Goal: Task Accomplishment & Management: Manage account settings

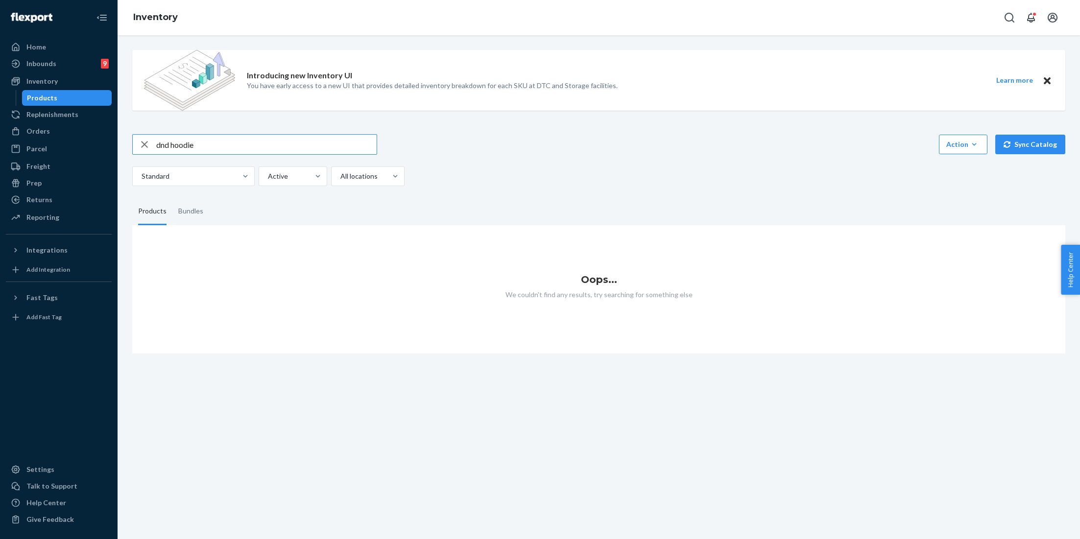
click at [262, 138] on input "dnd hoodie" at bounding box center [266, 145] width 220 height 20
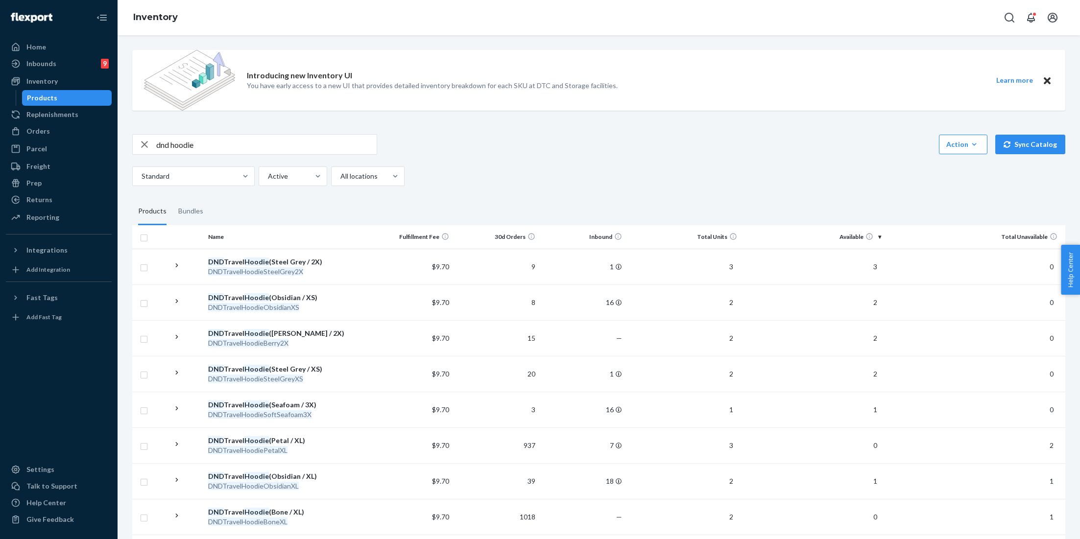
click at [262, 138] on input "dnd hoodie" at bounding box center [266, 145] width 220 height 20
click at [236, 143] on input "dnd hoodie" at bounding box center [266, 145] width 220 height 20
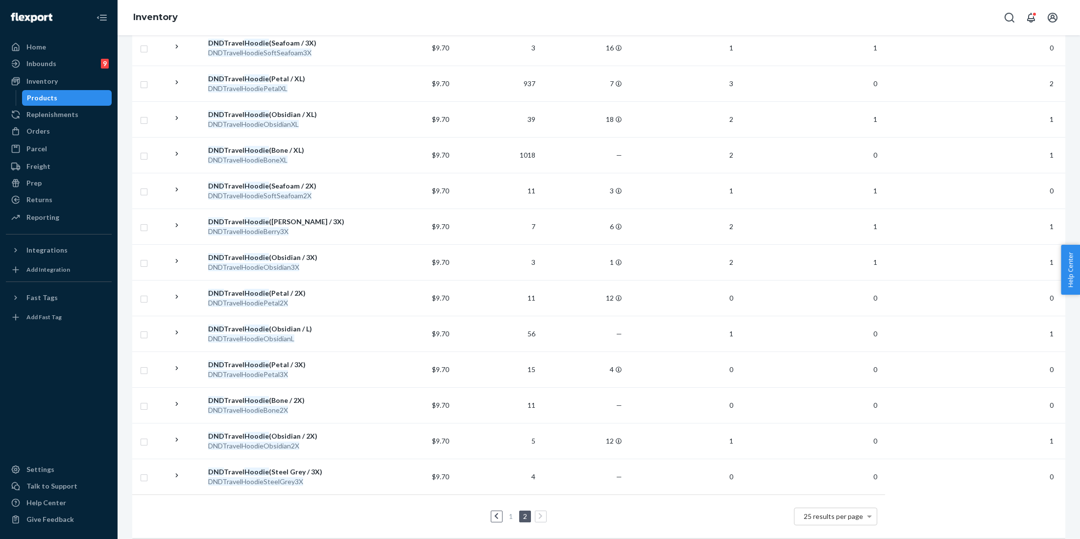
scroll to position [368, 0]
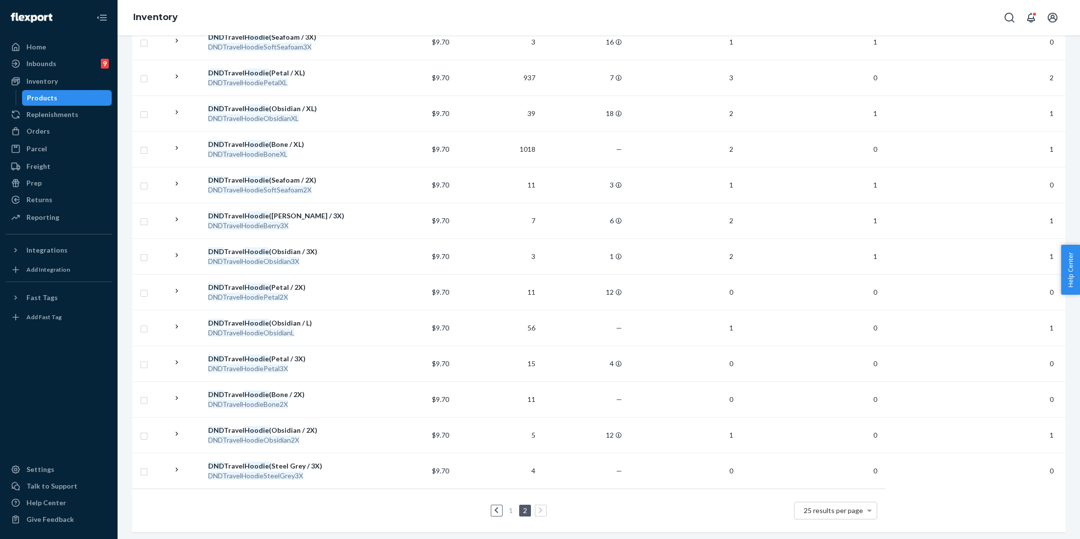
click at [510, 506] on link "1" at bounding box center [511, 510] width 8 height 8
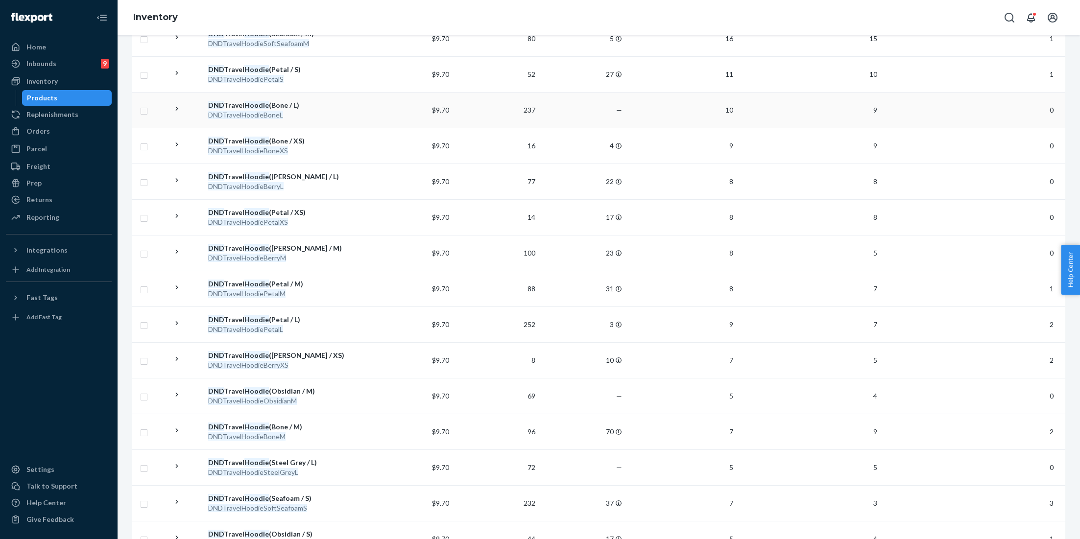
scroll to position [0, 0]
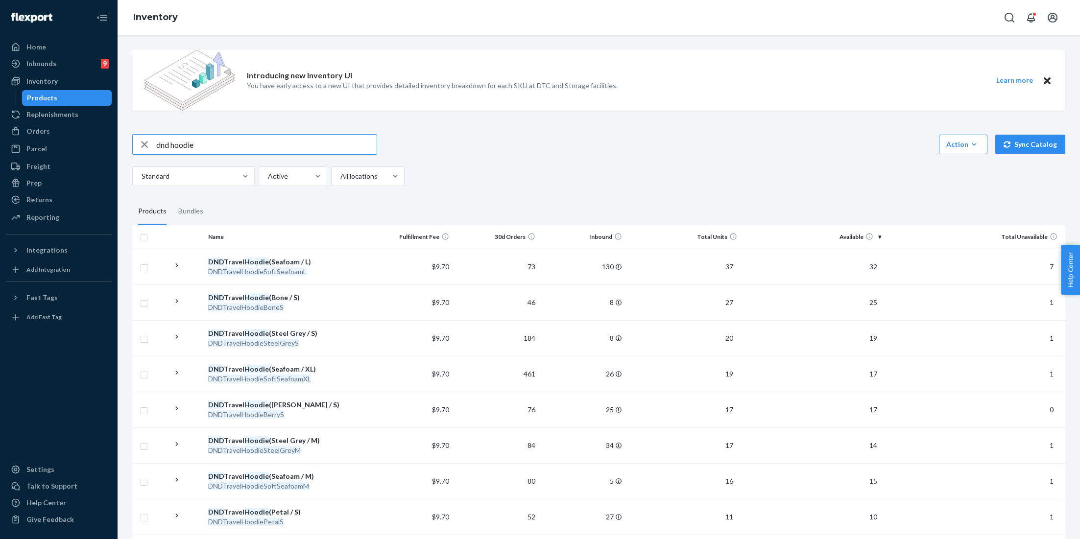
click at [186, 151] on input "dnd hoodie" at bounding box center [266, 145] width 220 height 20
type input "dnd sweatpants"
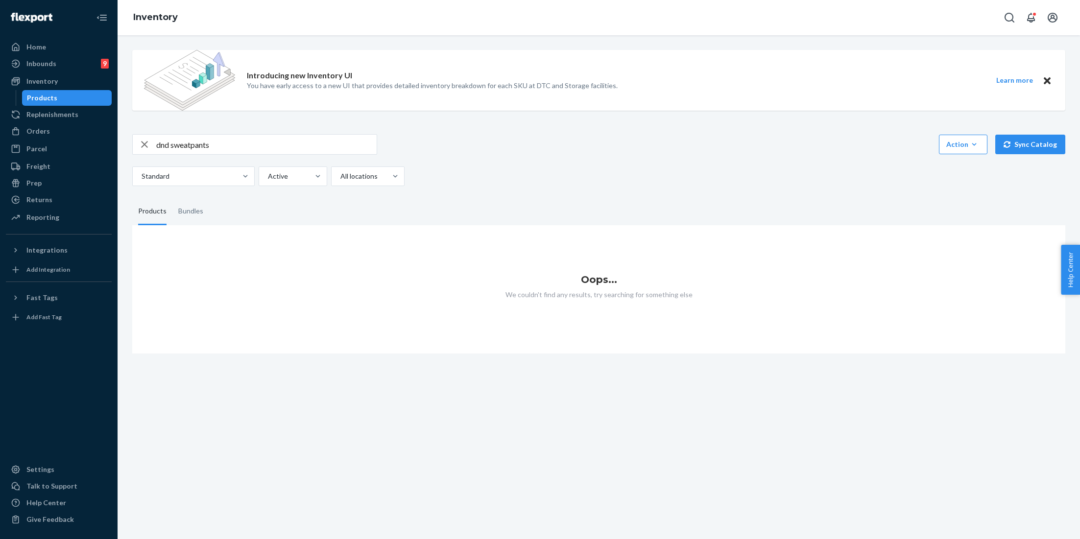
click at [228, 144] on input "dnd sweatpants" at bounding box center [266, 145] width 220 height 20
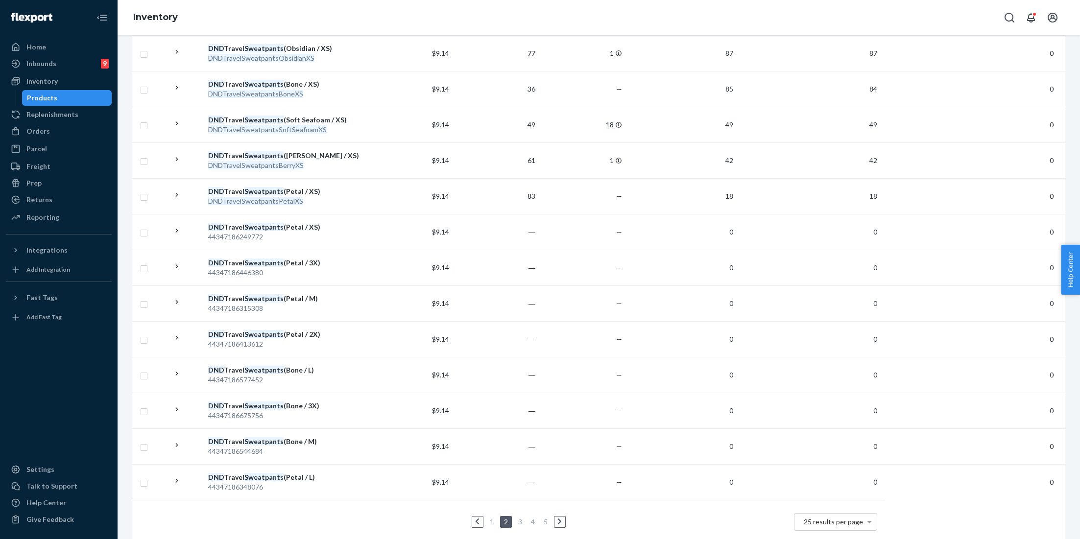
scroll to position [653, 0]
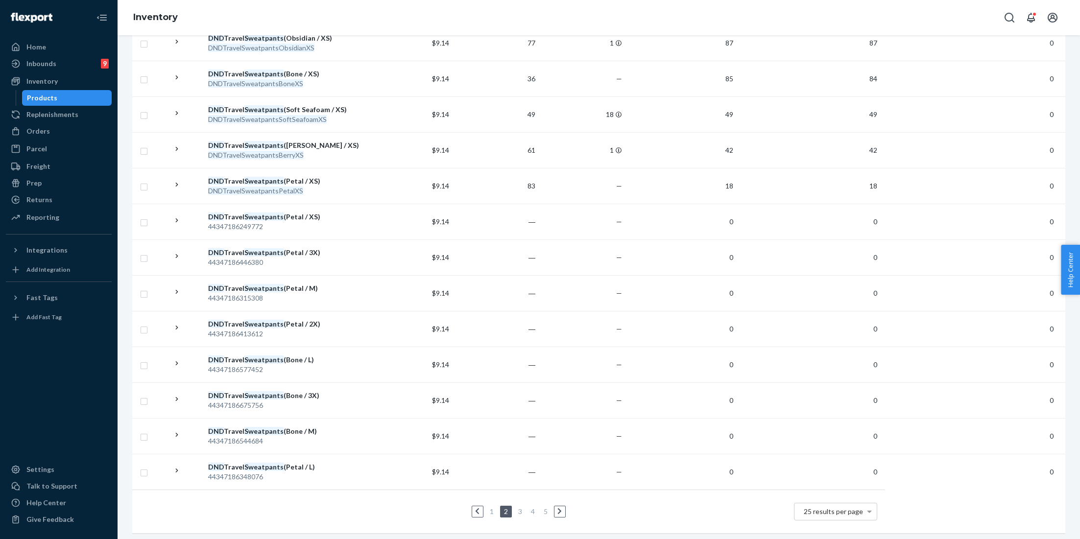
click at [491, 508] on link "1" at bounding box center [492, 511] width 8 height 8
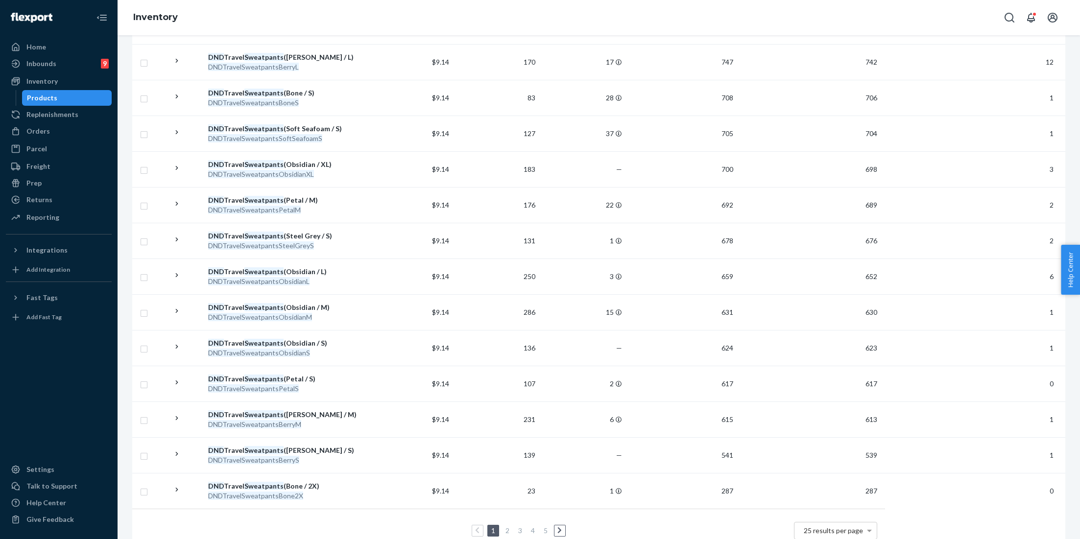
scroll to position [636, 0]
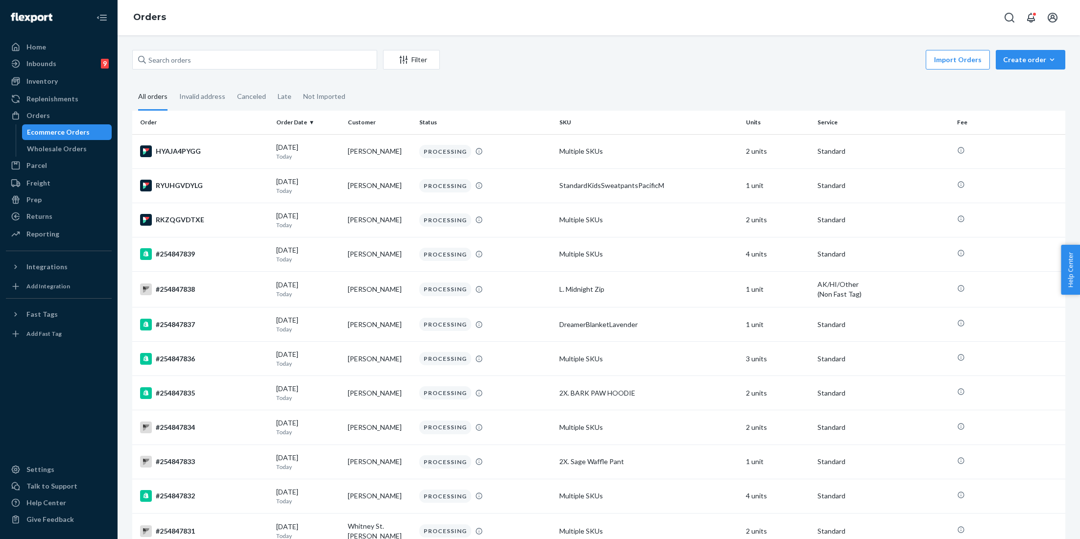
click at [513, 381] on td "PROCESSING" at bounding box center [485, 393] width 140 height 34
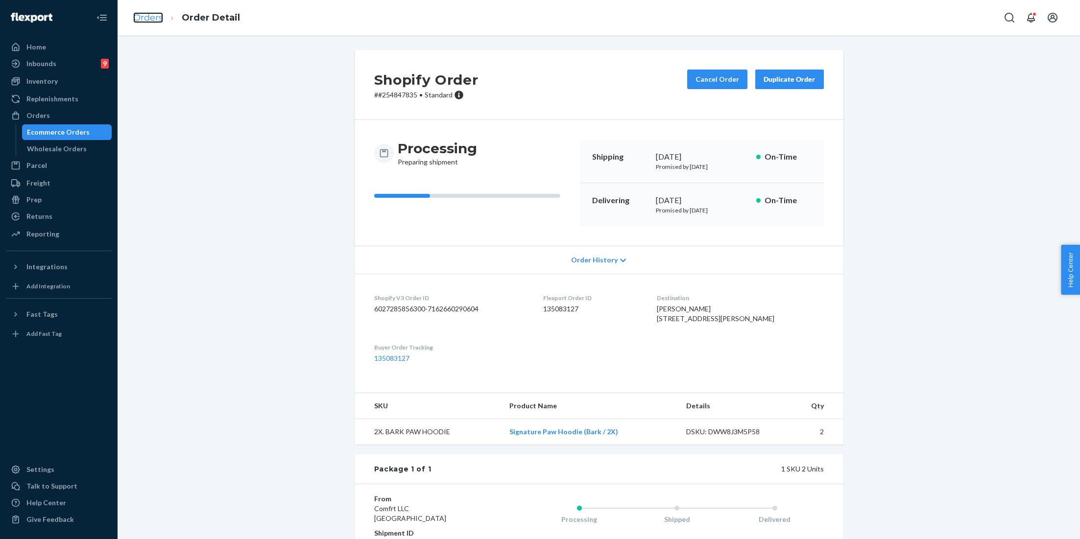
click at [144, 12] on link "Orders" at bounding box center [148, 17] width 30 height 11
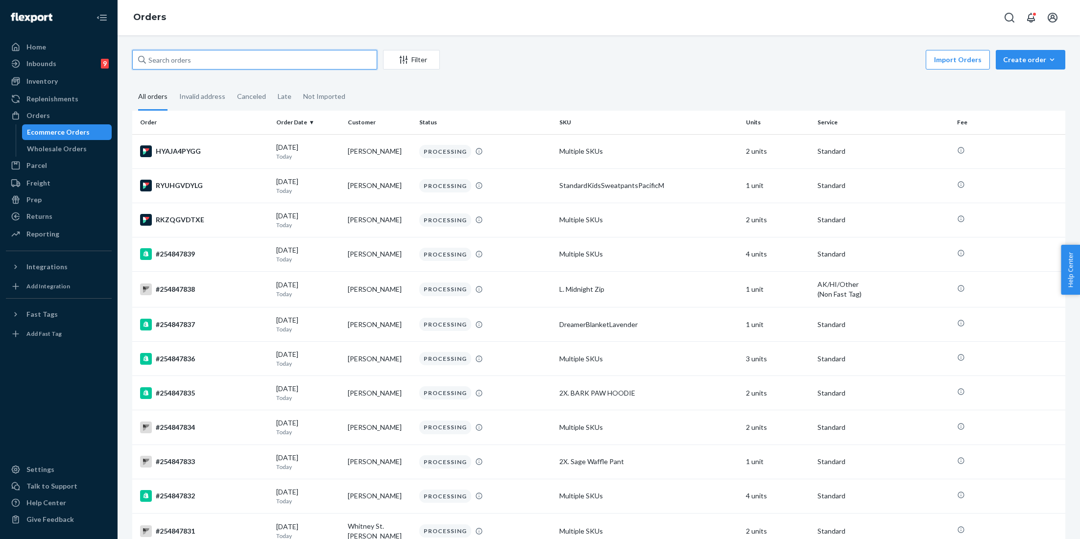
click at [168, 55] on input "text" at bounding box center [254, 60] width 245 height 20
paste input "#254804352"
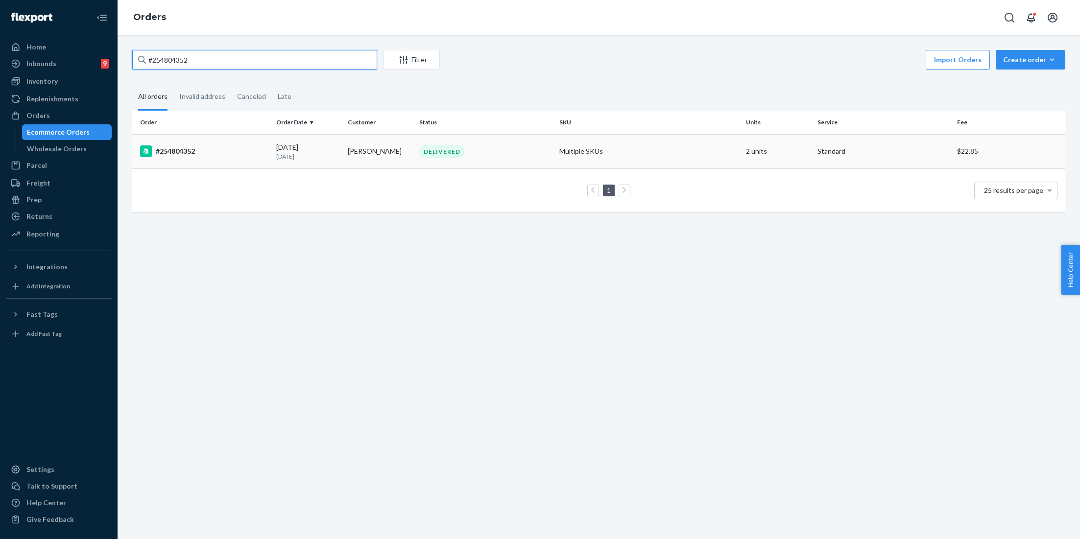
type input "#254804352"
click at [560, 155] on td "Multiple SKUs" at bounding box center [648, 151] width 187 height 34
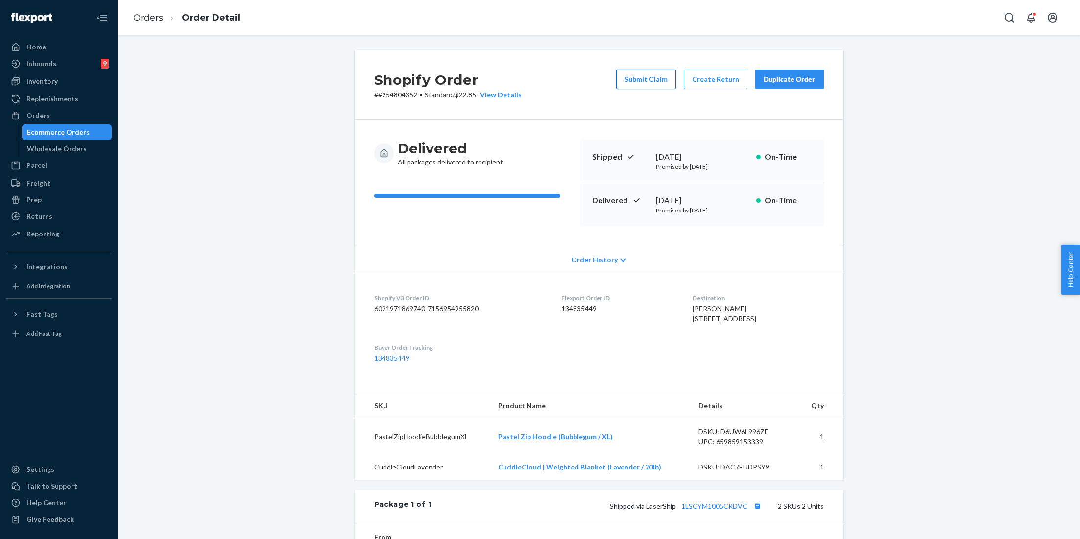
click at [654, 72] on button "Submit Claim" at bounding box center [646, 80] width 60 height 20
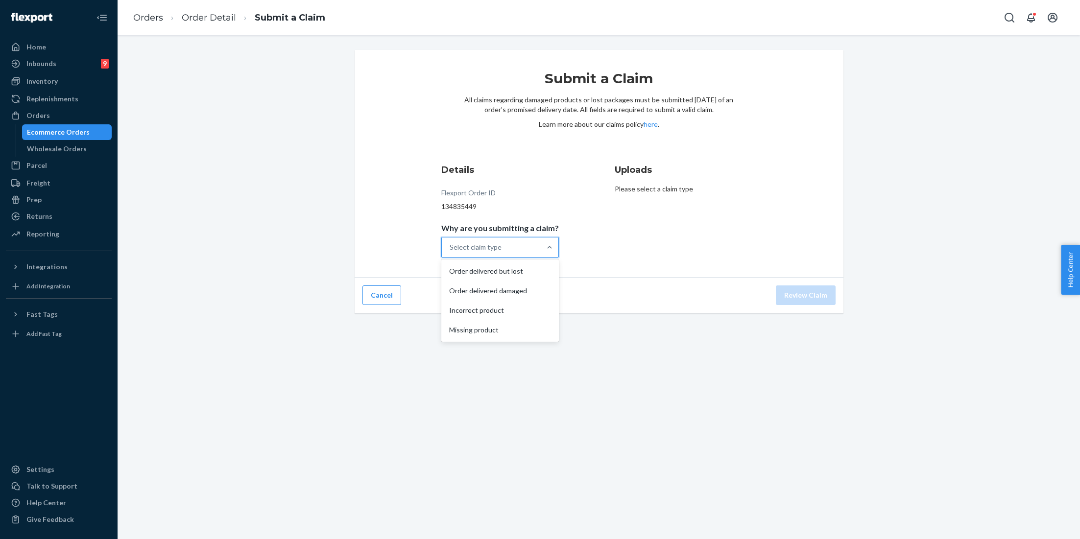
click at [530, 250] on div "Select claim type" at bounding box center [491, 248] width 99 height 20
click at [451, 250] on input "Why are you submitting a claim? option Order delivered but lost focused, 1 of 4…" at bounding box center [450, 247] width 1 height 10
click at [497, 326] on div "Missing product" at bounding box center [500, 330] width 114 height 20
click at [451, 252] on input "Why are you submitting a claim? option Missing product focused, 0 of 4. 4 resul…" at bounding box center [450, 247] width 1 height 10
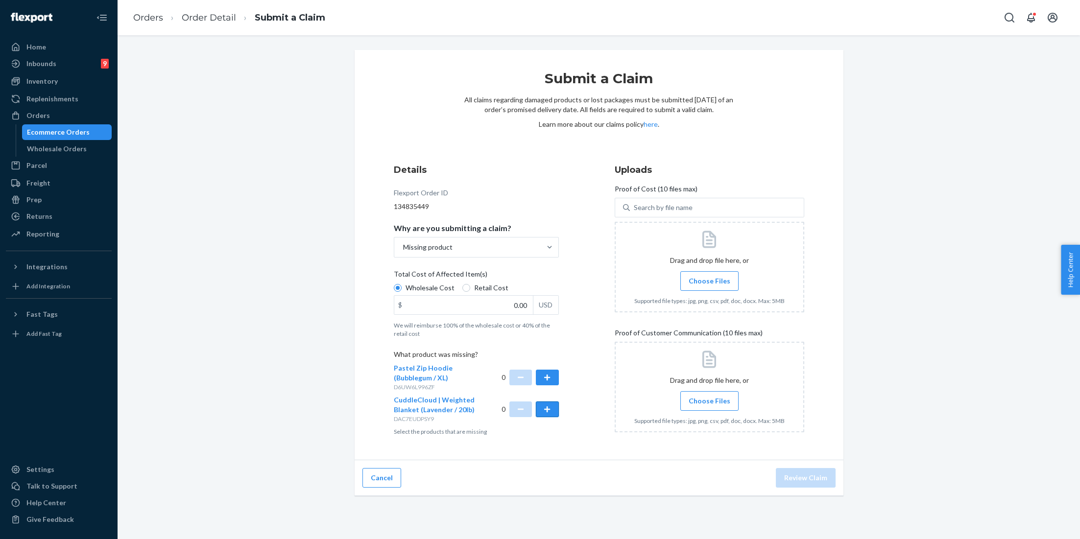
click at [551, 408] on button "button" at bounding box center [547, 410] width 23 height 16
click at [711, 399] on span "Choose Files" at bounding box center [710, 401] width 42 height 10
click at [710, 399] on input "Choose Files" at bounding box center [709, 401] width 0 height 11
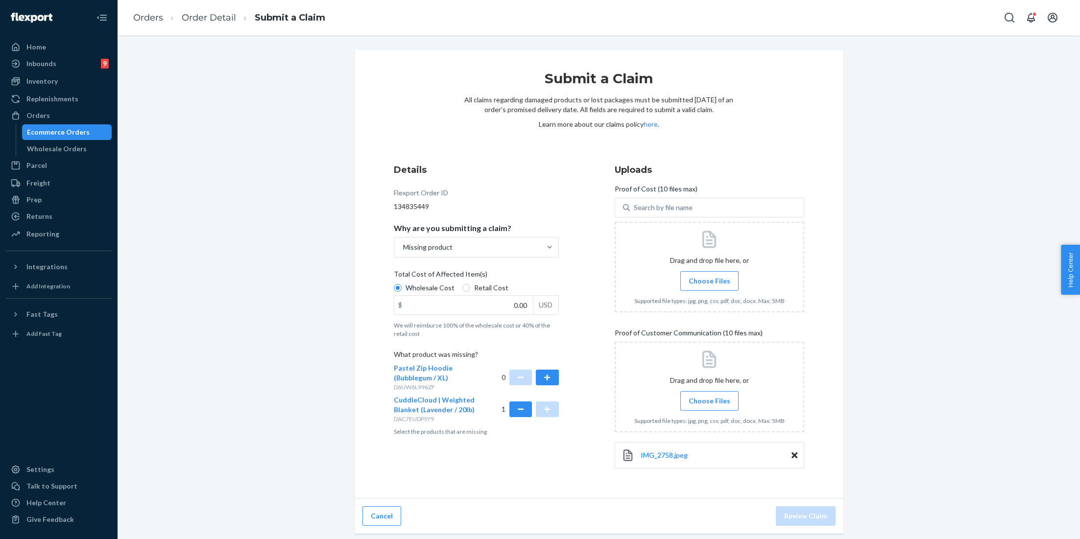
click at [704, 404] on span "Choose Files" at bounding box center [710, 401] width 42 height 10
click at [709, 404] on input "Choose Files" at bounding box center [709, 401] width 0 height 11
click at [720, 399] on span "Choose Files" at bounding box center [710, 401] width 42 height 10
click at [710, 399] on input "Choose Files" at bounding box center [709, 401] width 0 height 11
click at [148, 24] on li "Orders" at bounding box center [148, 18] width 30 height 13
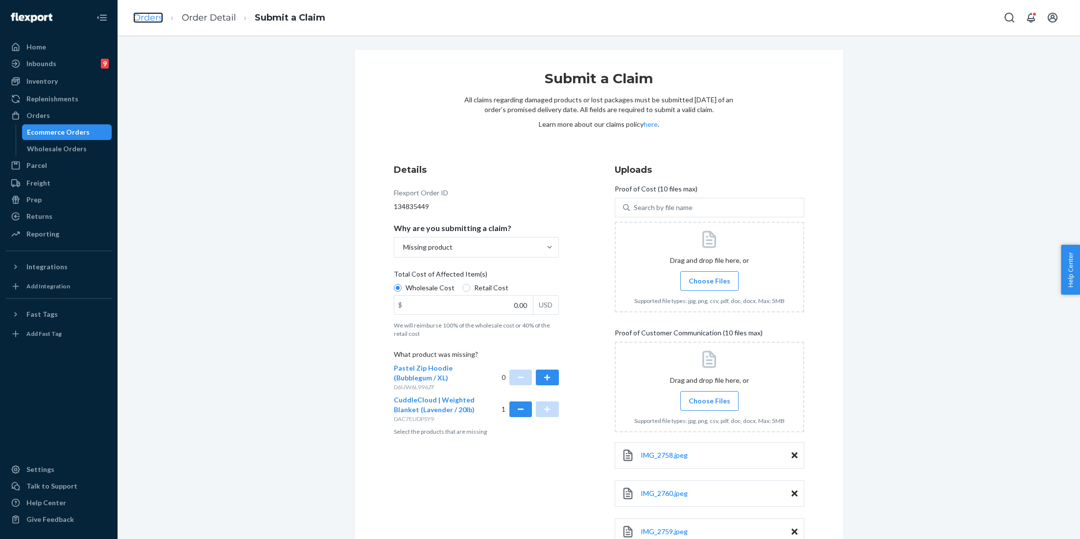
click at [150, 14] on link "Orders" at bounding box center [148, 17] width 30 height 11
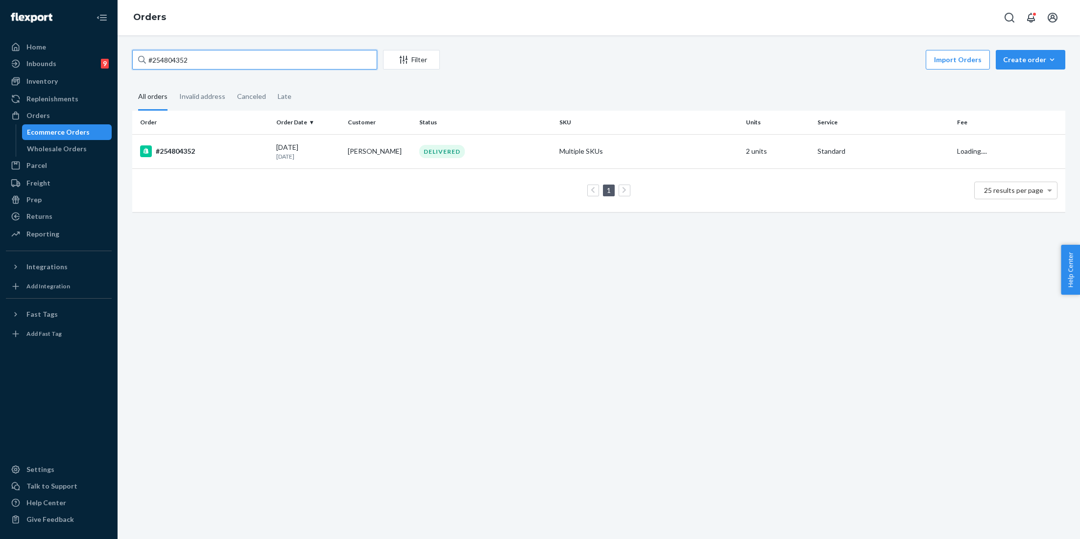
click at [194, 64] on input "#254804352" at bounding box center [254, 60] width 245 height 20
paste input "546595"
type input "#254546595"
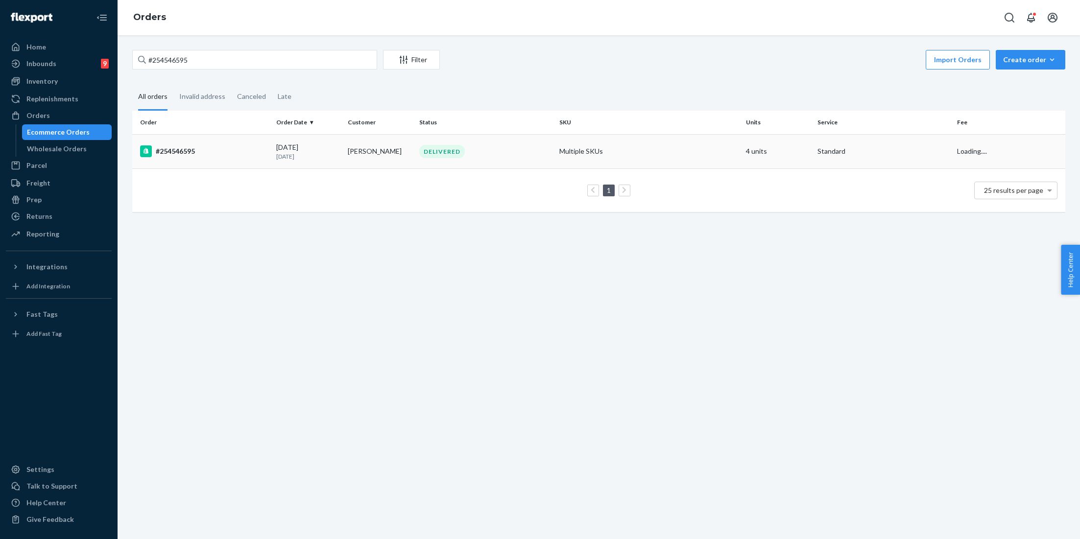
click at [580, 150] on td "Multiple SKUs" at bounding box center [648, 151] width 187 height 34
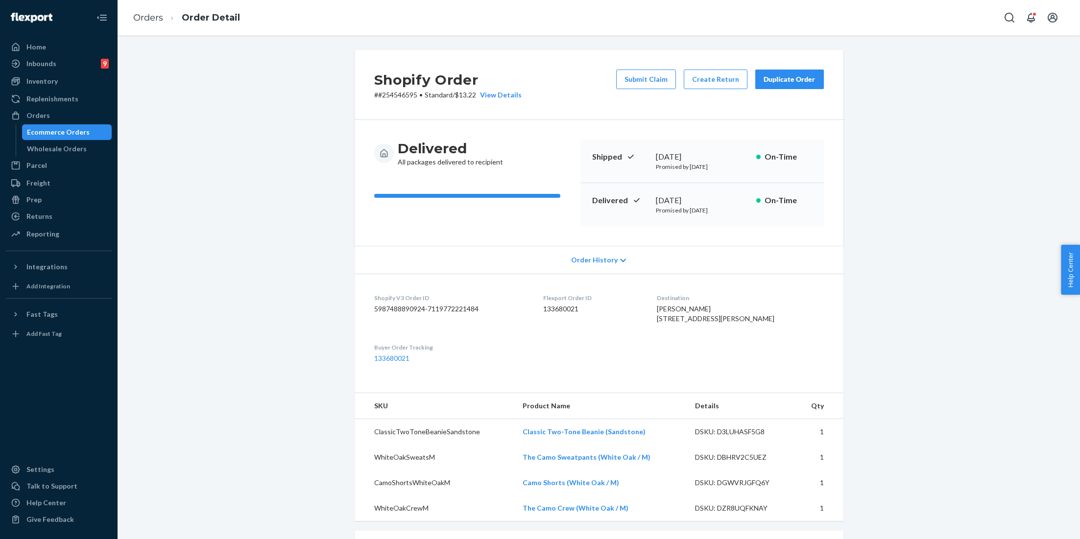
click at [792, 72] on button "Duplicate Order" at bounding box center [789, 80] width 69 height 20
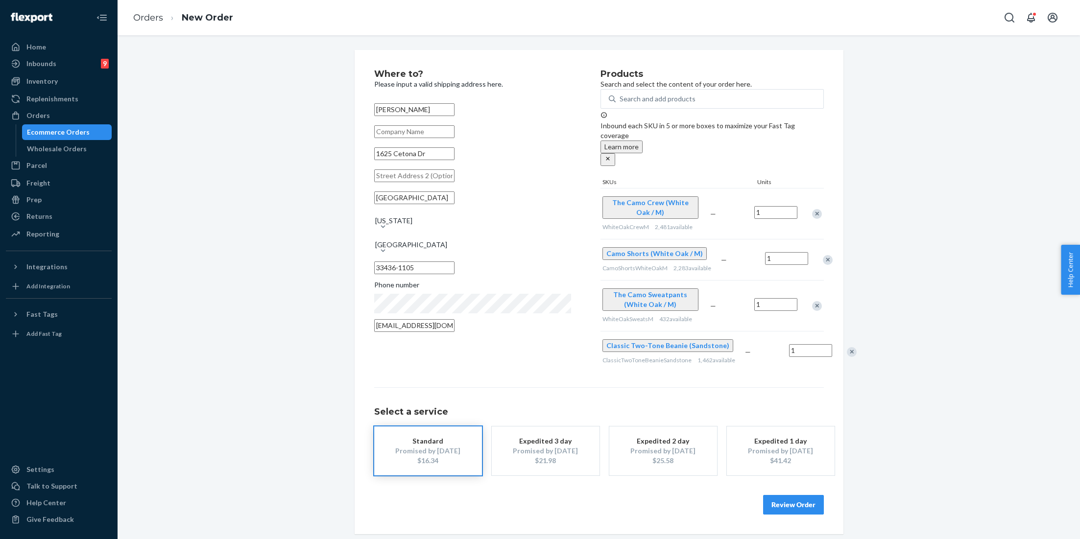
click at [823, 255] on div "Remove Item" at bounding box center [828, 260] width 10 height 10
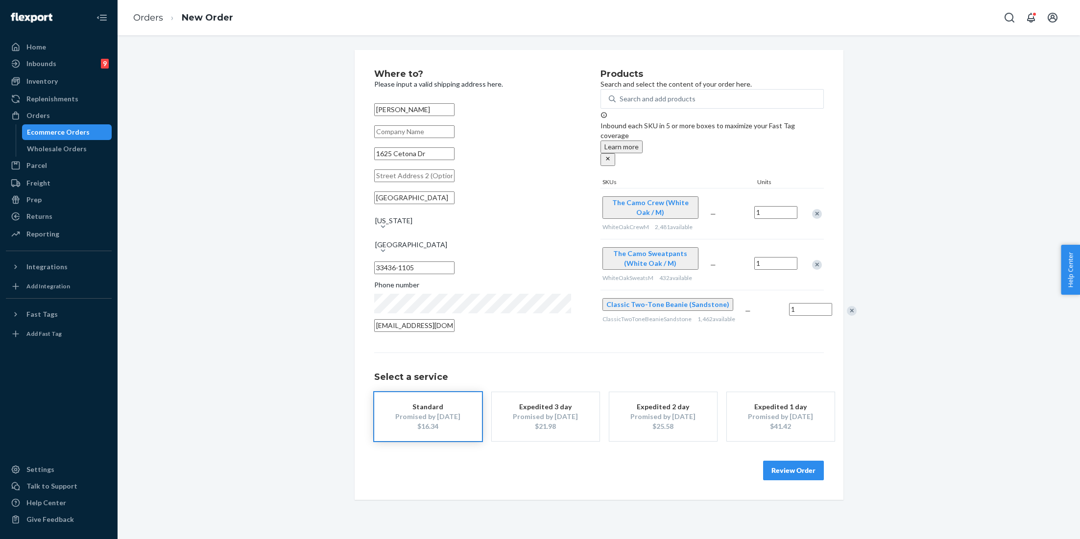
click at [814, 260] on div "Remove Item" at bounding box center [817, 265] width 10 height 10
click at [847, 261] on div "Remove Item" at bounding box center [852, 260] width 10 height 10
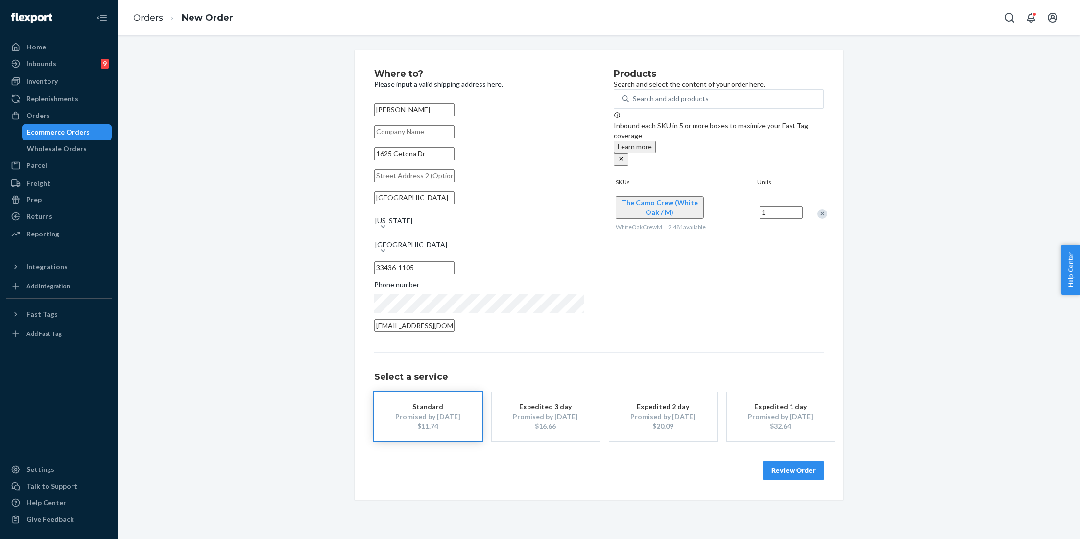
click at [770, 461] on button "Review Order" at bounding box center [793, 471] width 61 height 20
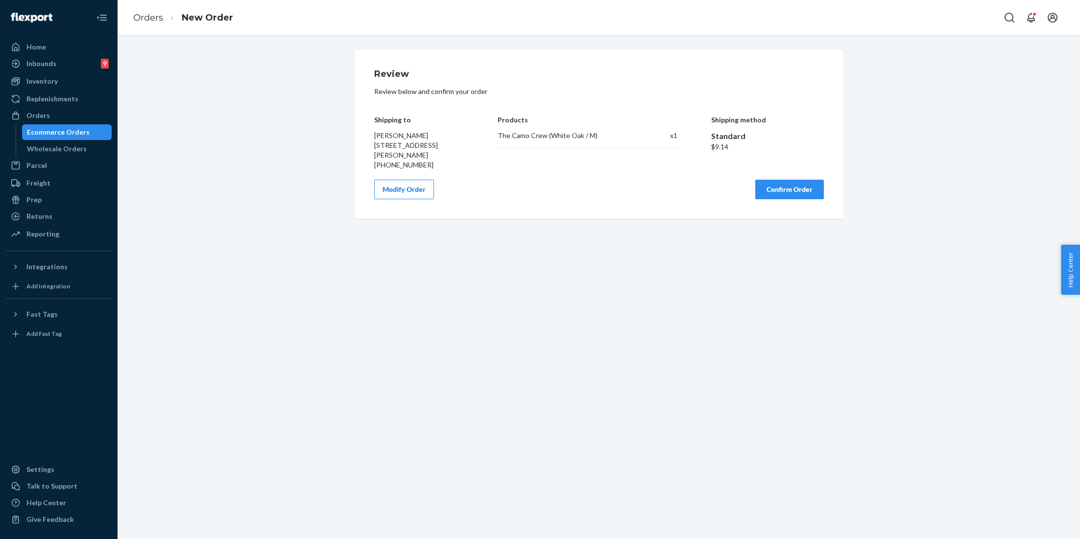
click at [537, 145] on div "The Camo Crew (White Oak / M) x 1" at bounding box center [588, 140] width 180 height 18
click at [539, 138] on div "The Camo Crew (White Oak / M)" at bounding box center [569, 136] width 142 height 10
copy div "The Camo Crew (White Oak / M)"
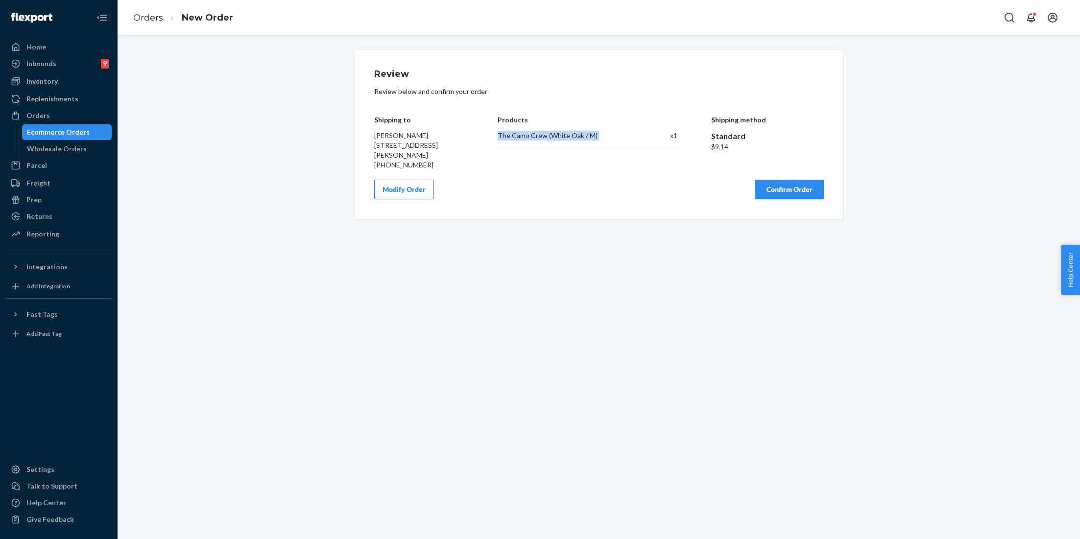
click at [785, 193] on button "Confirm Order" at bounding box center [789, 190] width 69 height 20
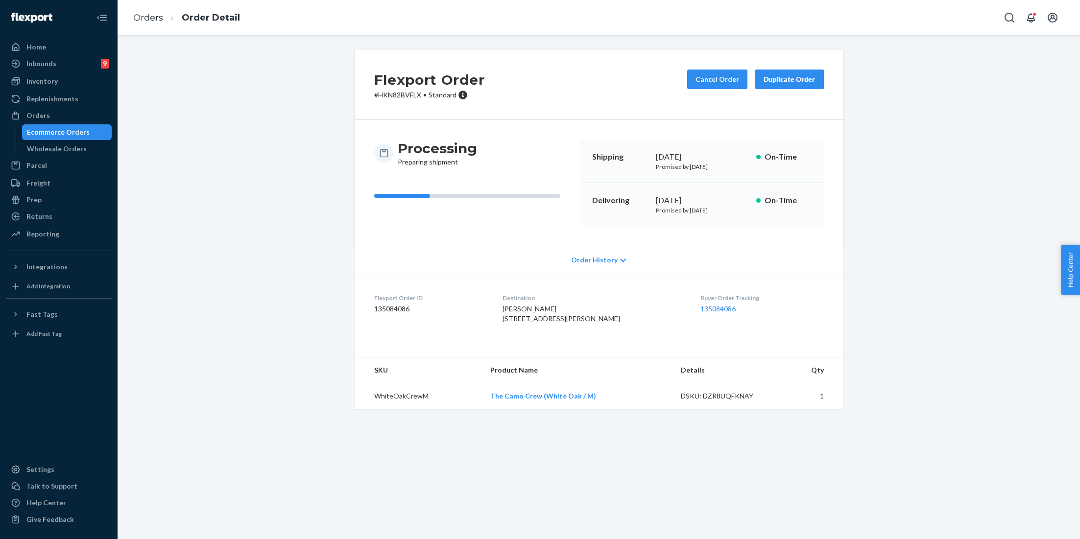
click at [157, 9] on ol "Orders Order Detail" at bounding box center [186, 17] width 122 height 29
click at [154, 13] on link "Orders" at bounding box center [148, 17] width 30 height 11
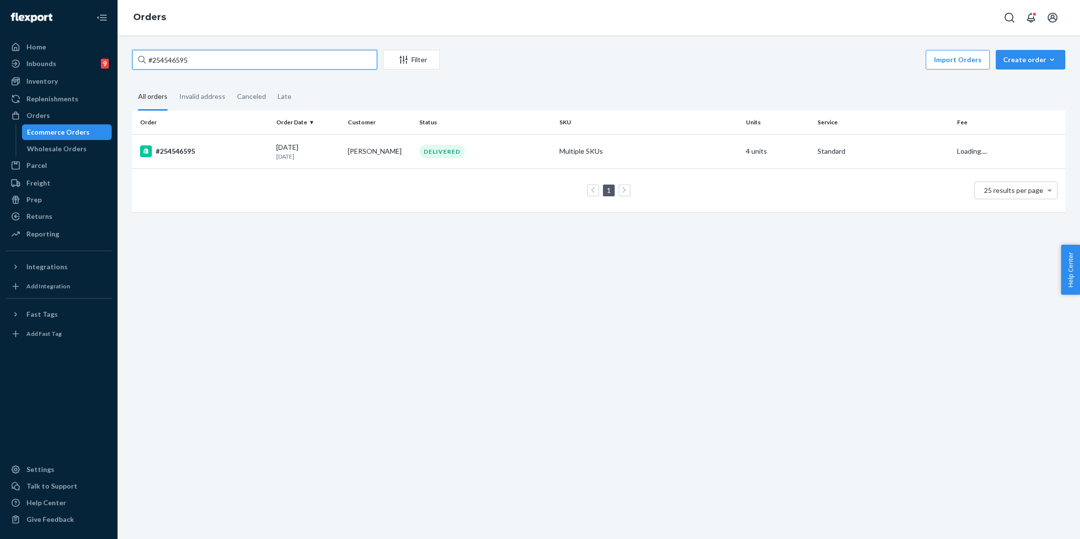
click at [190, 60] on input "#254546595" at bounding box center [254, 60] width 245 height 20
paste input "2475607"
type input "#252475607"
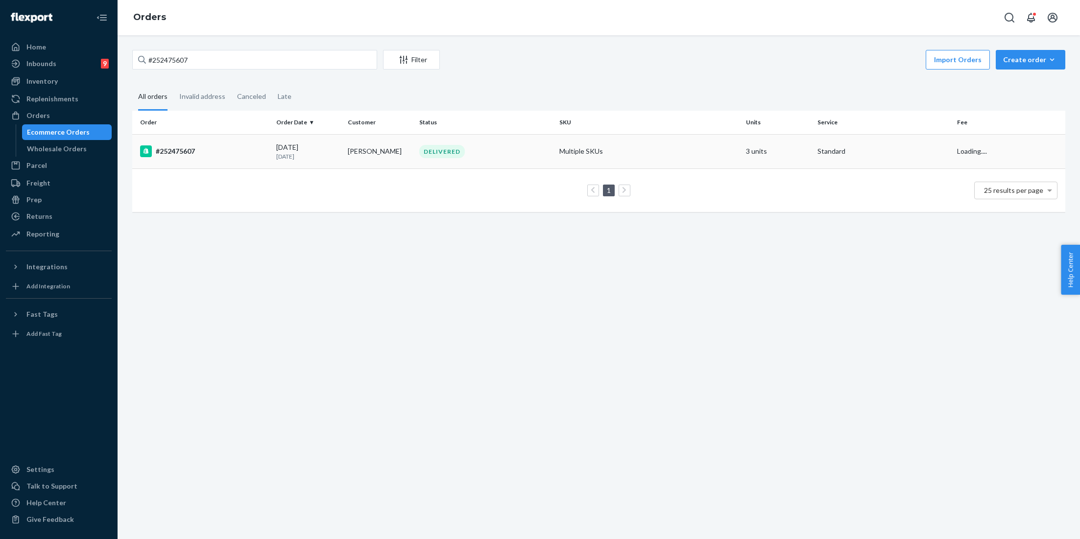
click at [580, 156] on td "Multiple SKUs" at bounding box center [648, 151] width 187 height 34
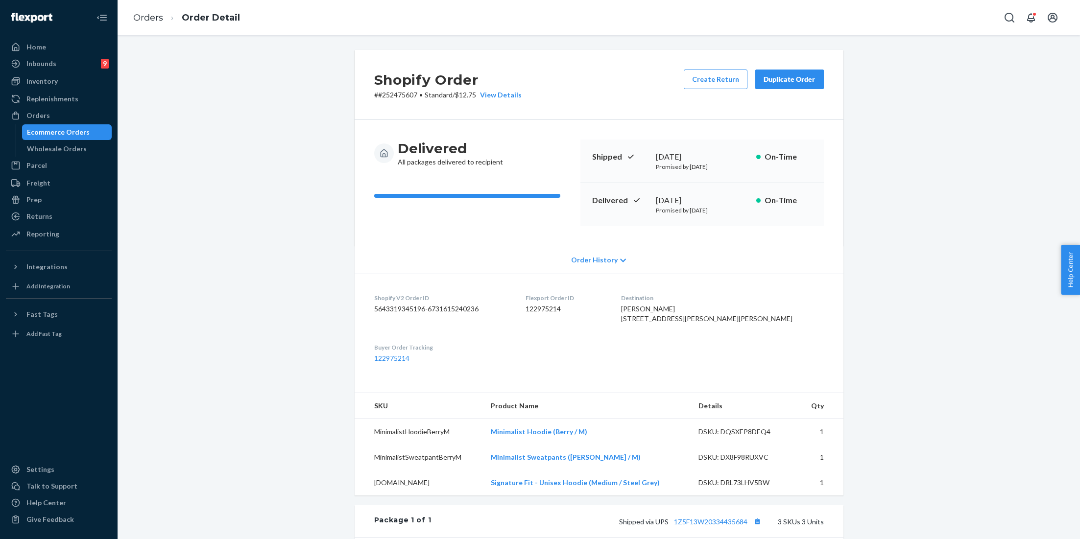
click at [789, 84] on div "Duplicate Order" at bounding box center [789, 79] width 52 height 10
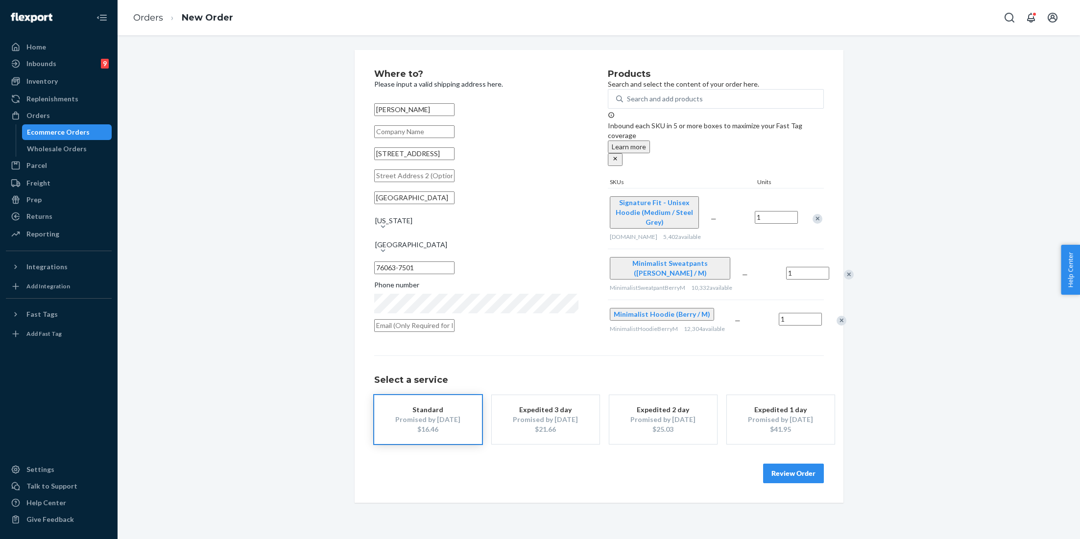
click at [844, 270] on div "Remove Item" at bounding box center [849, 275] width 10 height 10
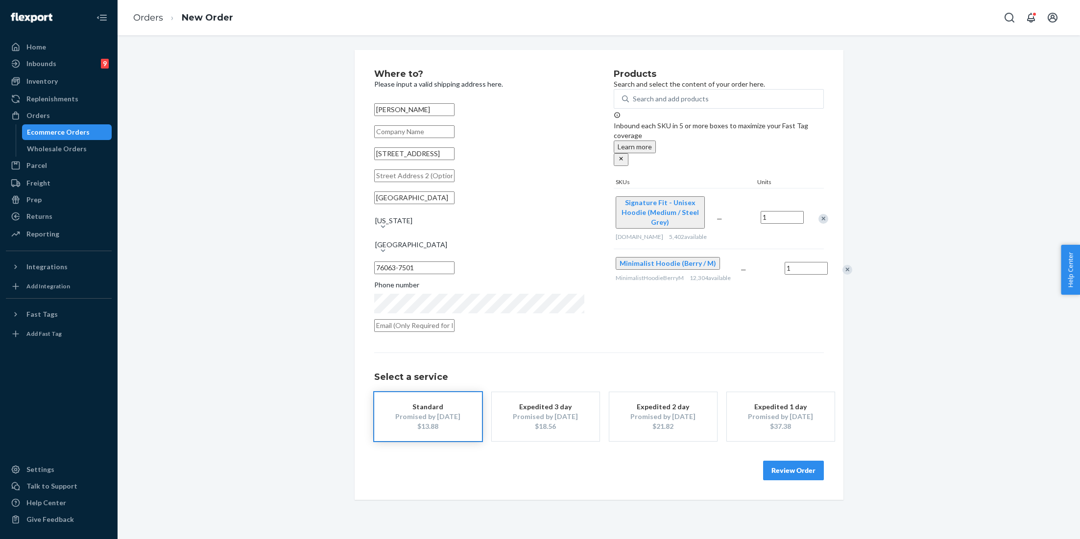
click at [818, 214] on div "Remove Item" at bounding box center [823, 219] width 10 height 10
click at [780, 468] on button "Review Order" at bounding box center [793, 471] width 61 height 20
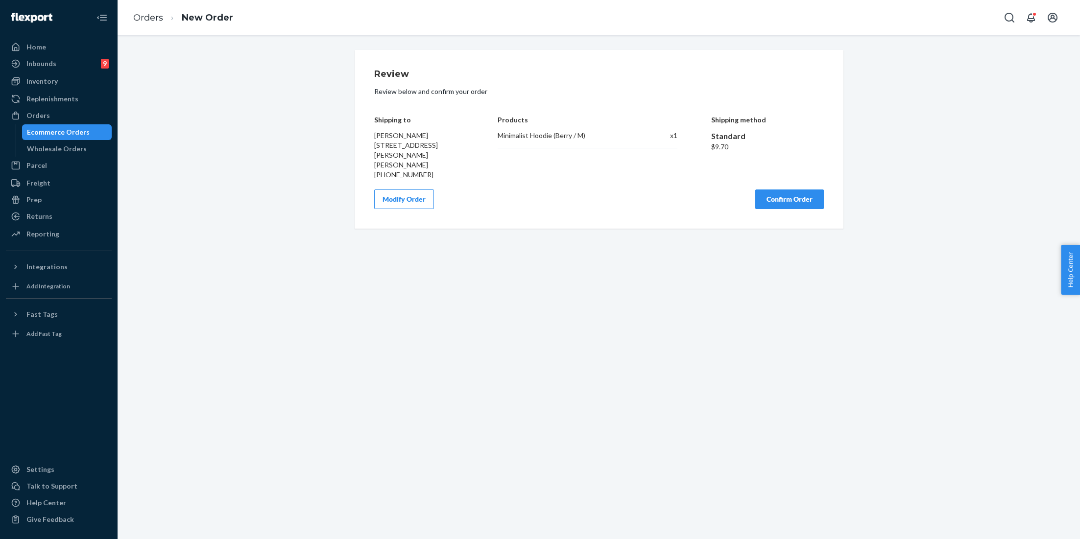
click at [567, 142] on div "Minimalist Hoodie ([PERSON_NAME] / M) x 1" at bounding box center [588, 140] width 180 height 18
click at [571, 136] on div "Minimalist Hoodie (Berry / M)" at bounding box center [569, 136] width 142 height 10
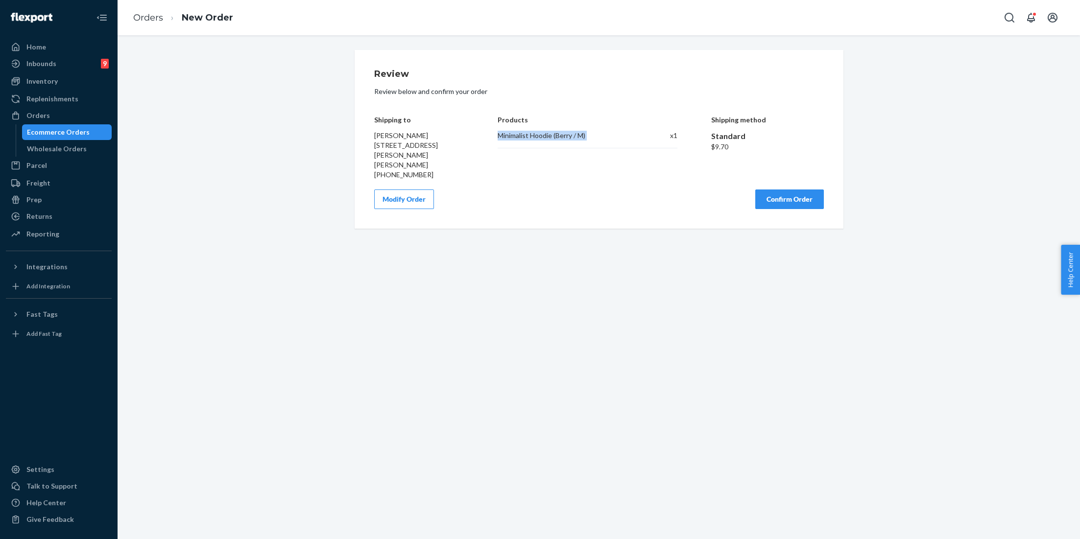
click at [571, 136] on div "Minimalist Hoodie (Berry / M)" at bounding box center [569, 136] width 142 height 10
copy div "Minimalist Hoodie (Berry / M)"
click at [793, 196] on button "Confirm Order" at bounding box center [789, 200] width 69 height 20
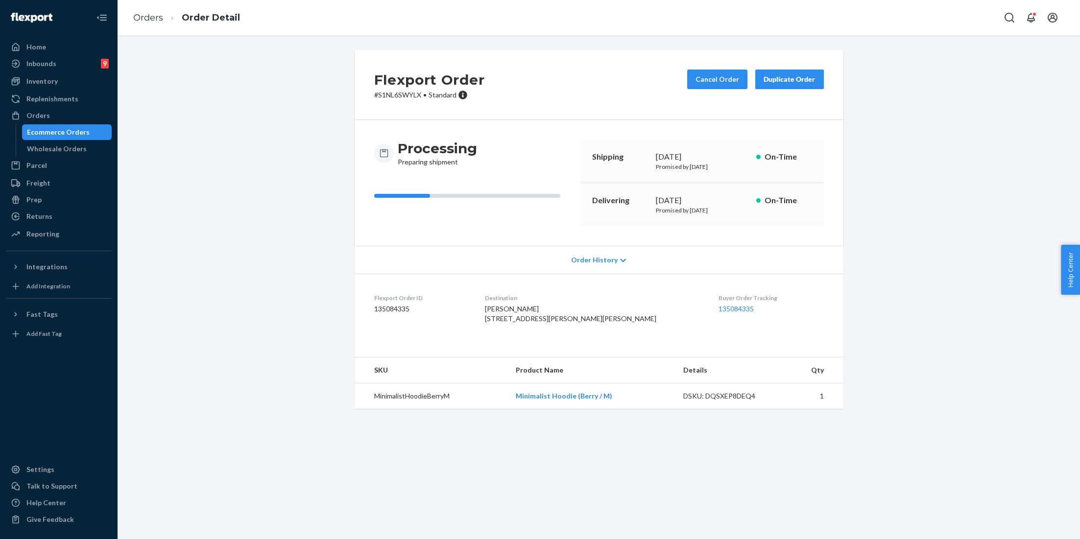
click at [151, 8] on ol "Orders Order Detail" at bounding box center [186, 17] width 122 height 29
click at [151, 15] on link "Orders" at bounding box center [148, 17] width 30 height 11
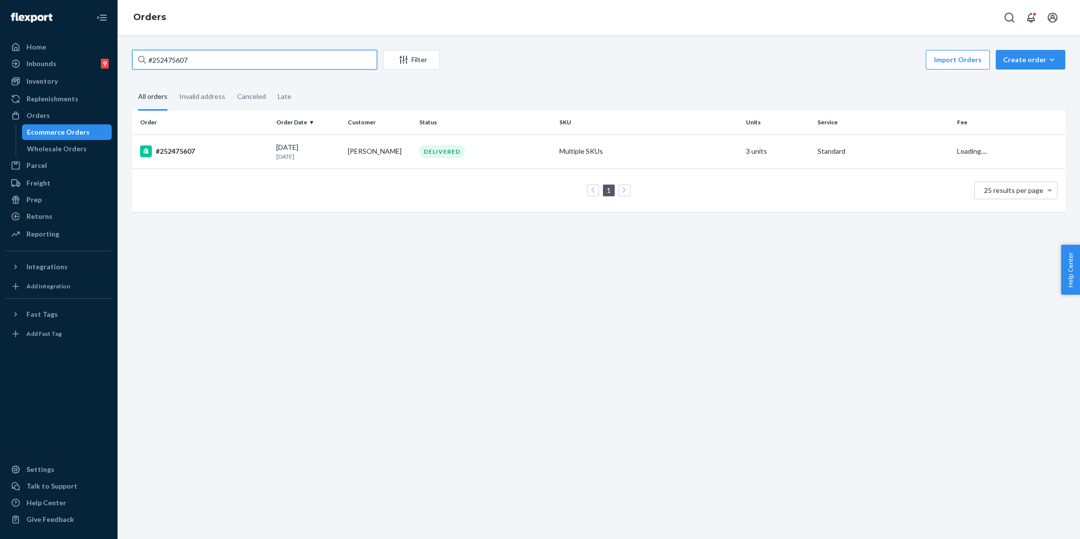
click at [213, 51] on input "#252475607" at bounding box center [254, 60] width 245 height 20
paste input "4650028"
type input "#254650028"
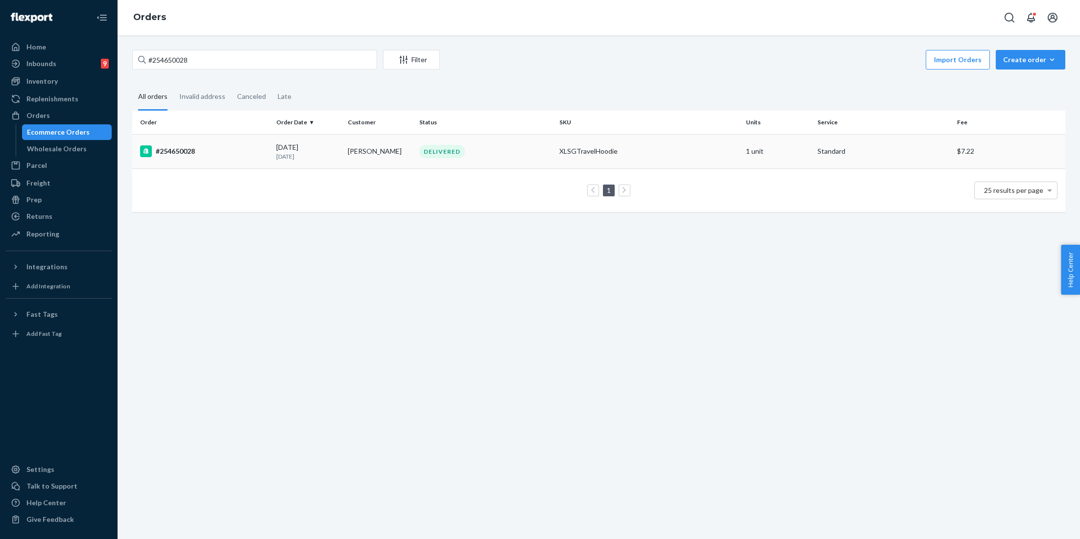
click at [561, 159] on td "XLSGTravelHoodie" at bounding box center [648, 151] width 187 height 34
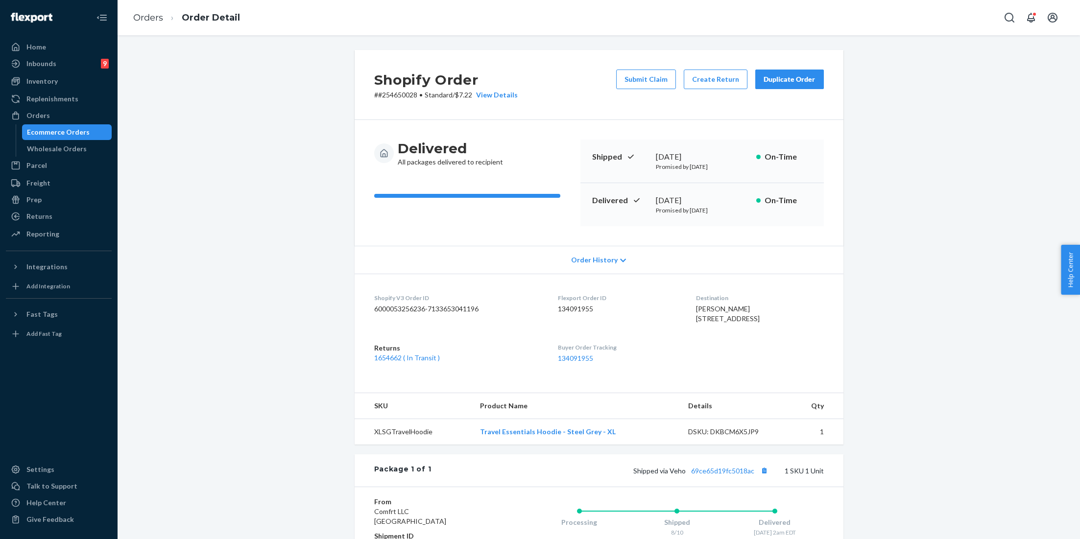
click at [797, 83] on div "Duplicate Order" at bounding box center [789, 79] width 52 height 10
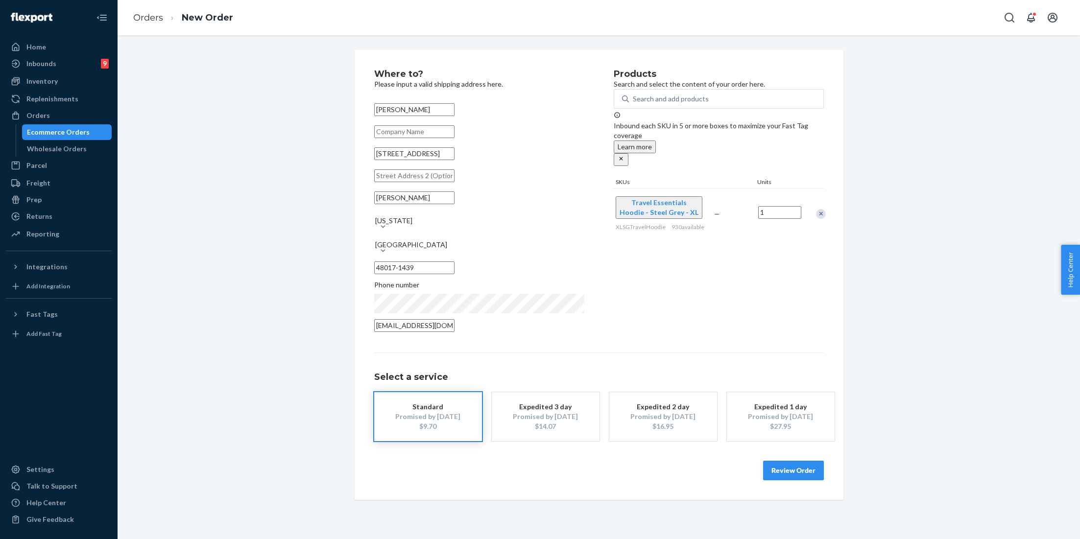
click at [712, 268] on div "Products Search and select the content of your order here. Search and add produ…" at bounding box center [719, 204] width 210 height 268
click at [799, 463] on button "Review Order" at bounding box center [793, 471] width 61 height 20
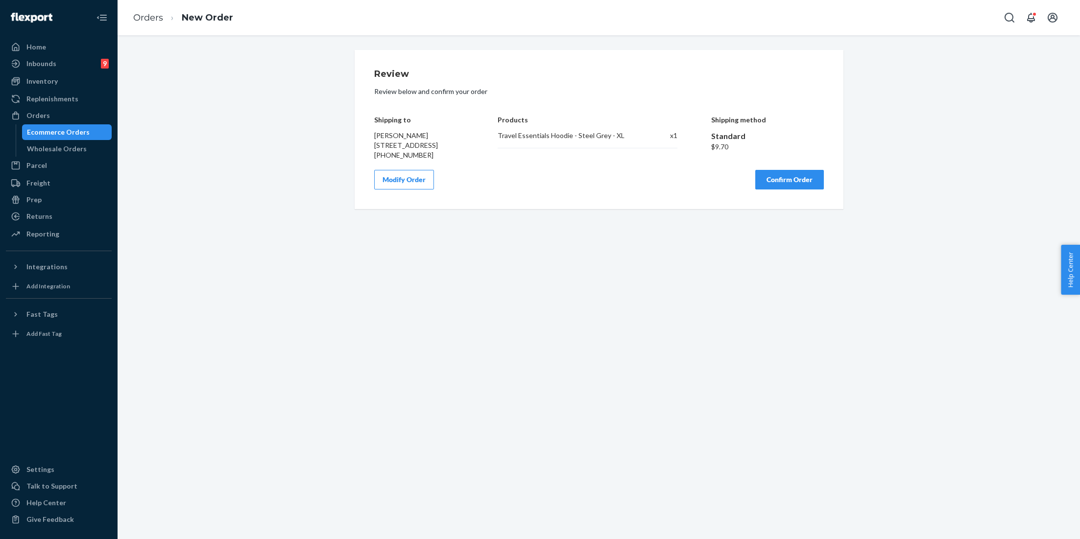
click at [604, 136] on div "Travel Essentials Hoodie - Steel Grey - XL" at bounding box center [569, 136] width 142 height 10
copy div "Travel Essentials Hoodie - Steel Grey - XL"
click at [768, 187] on button "Confirm Order" at bounding box center [789, 180] width 69 height 20
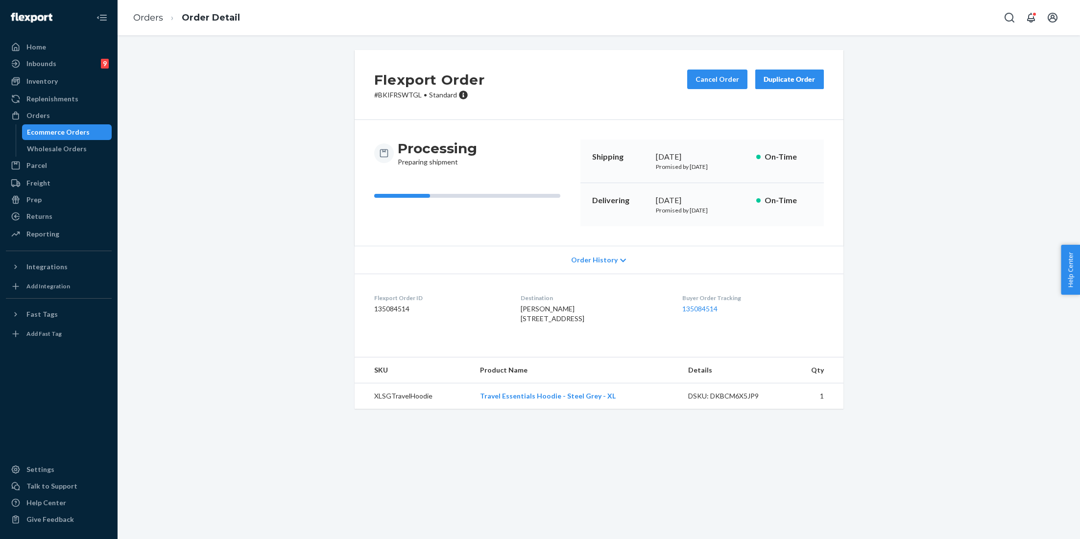
click at [782, 383] on th "Details" at bounding box center [734, 370] width 108 height 26
